Goal: Transaction & Acquisition: Obtain resource

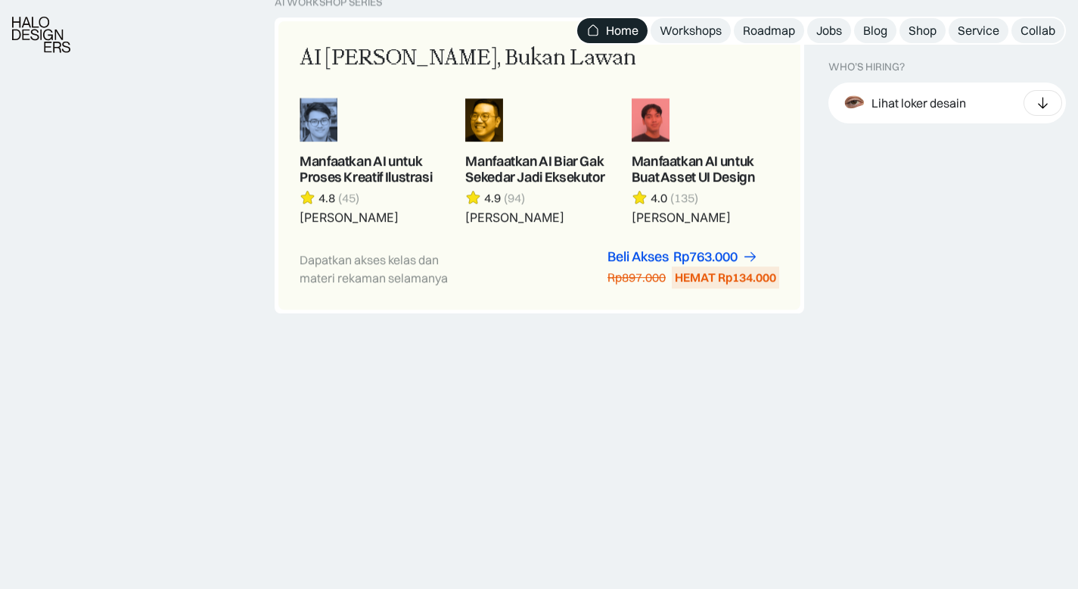
scroll to position [1460, 0]
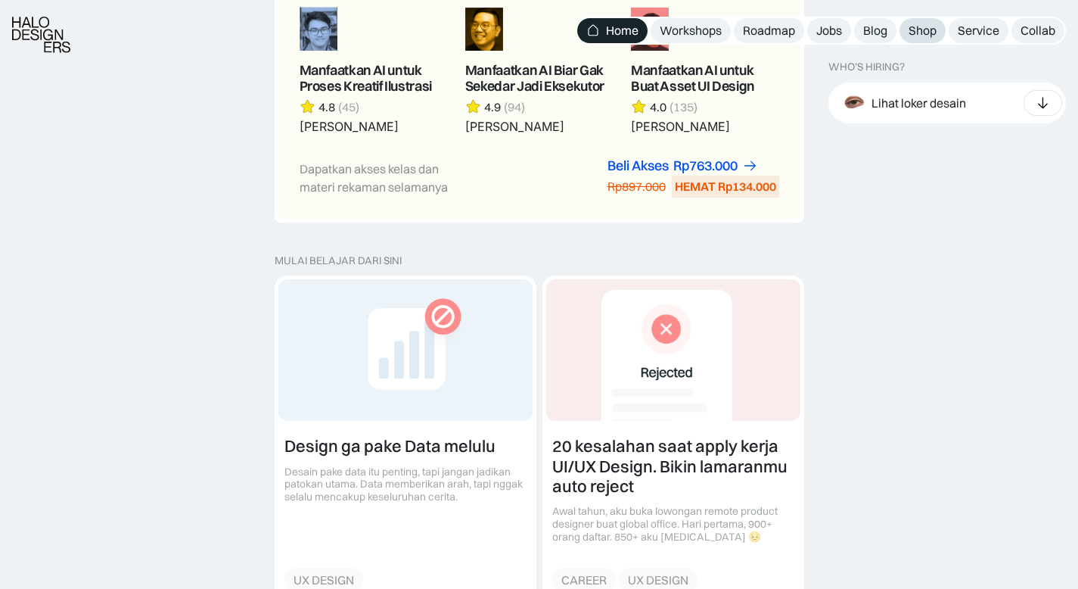
click at [931, 35] on div "Shop" at bounding box center [923, 31] width 28 height 16
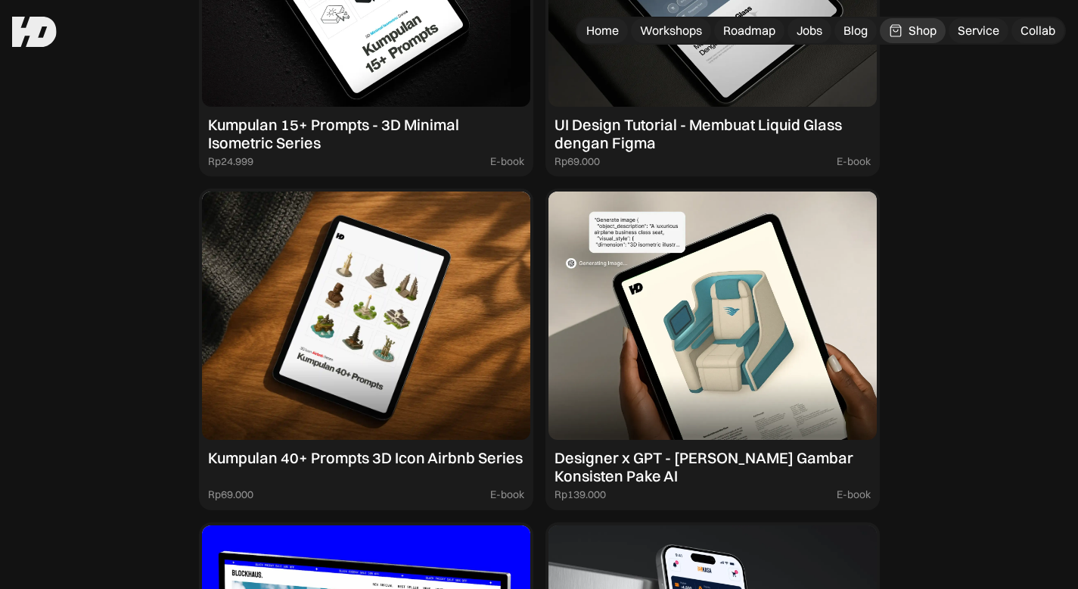
scroll to position [1593, 0]
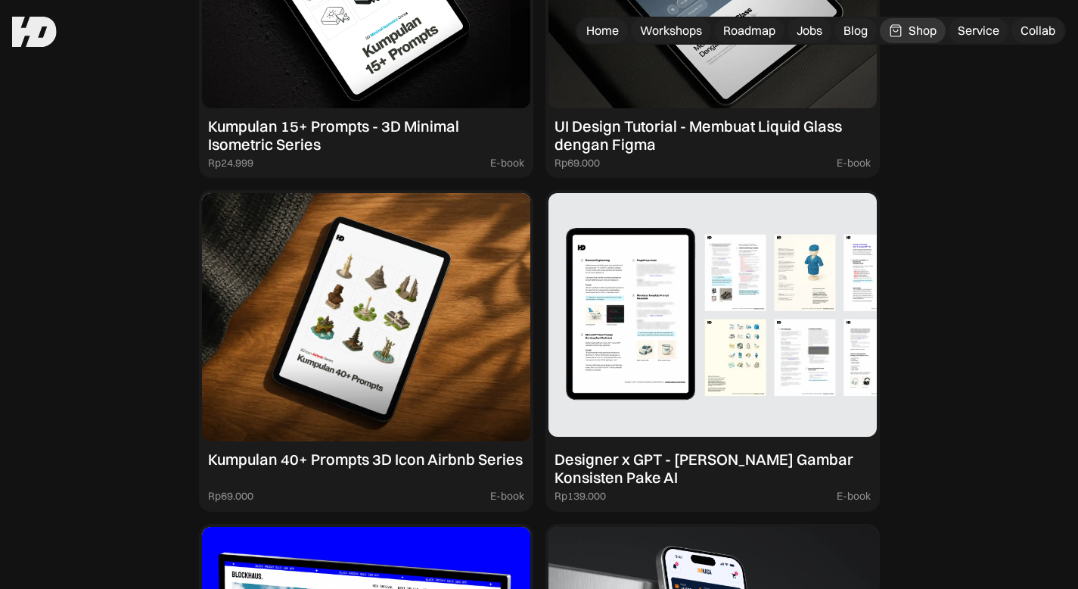
click at [738, 396] on img at bounding box center [713, 317] width 328 height 248
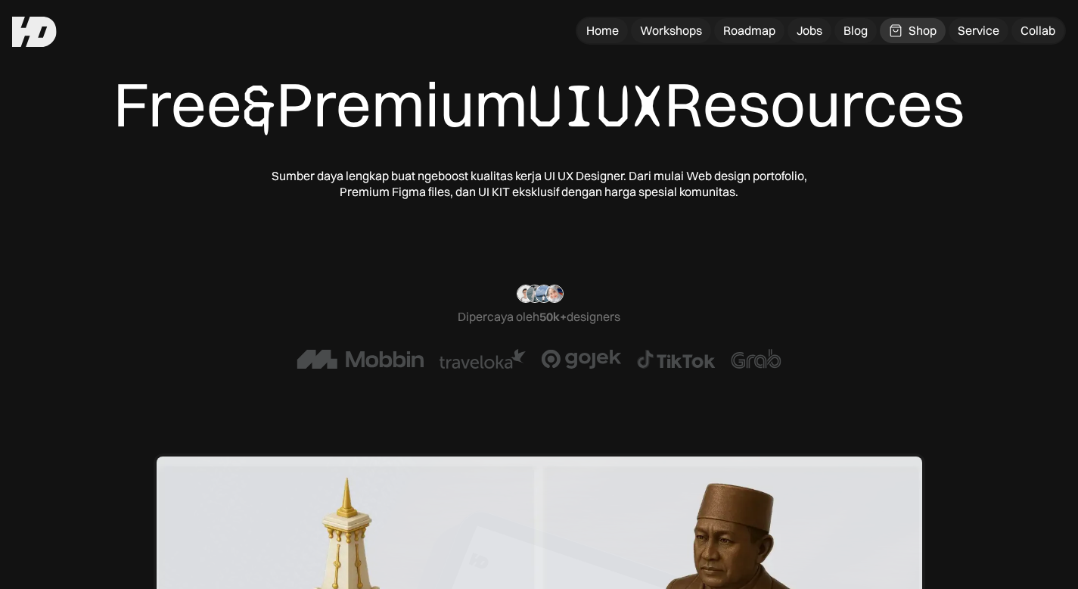
scroll to position [0, 0]
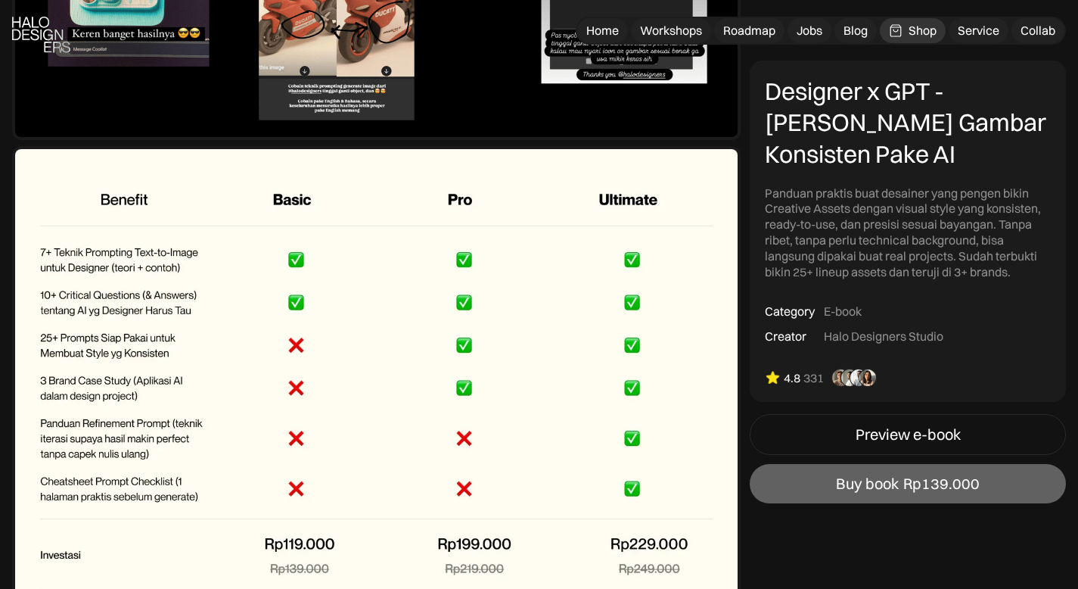
scroll to position [5592, 0]
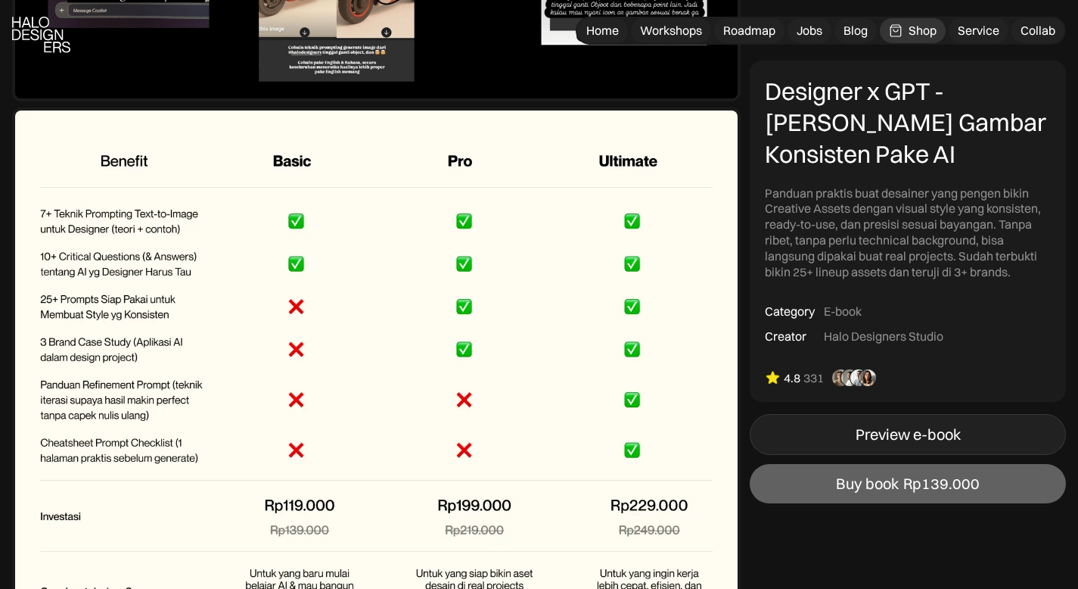
click at [872, 449] on link "Preview e-book" at bounding box center [908, 434] width 316 height 41
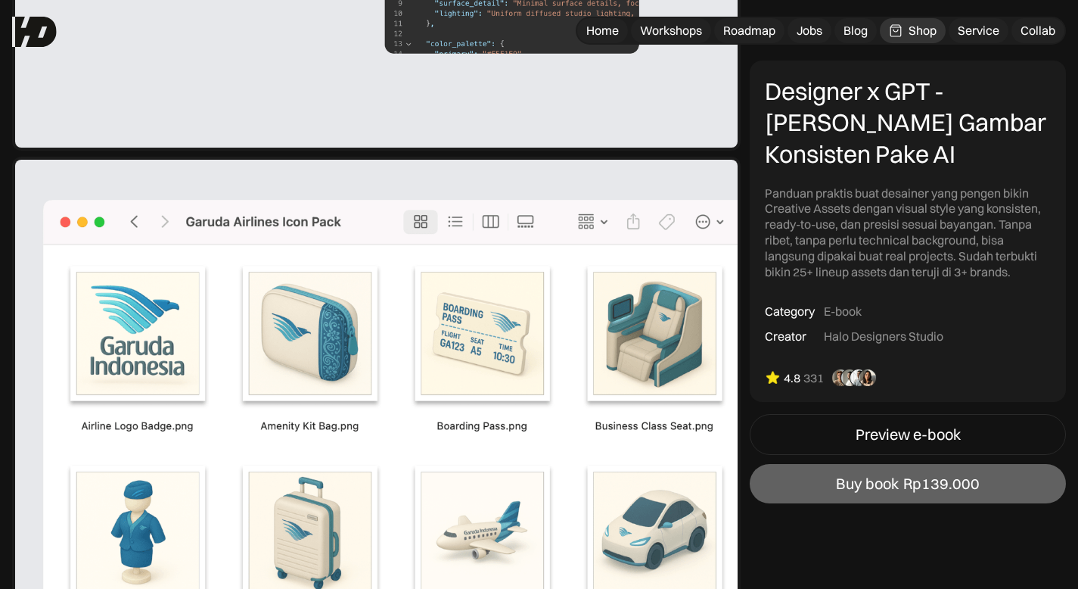
scroll to position [2649, 0]
